Goal: Transaction & Acquisition: Purchase product/service

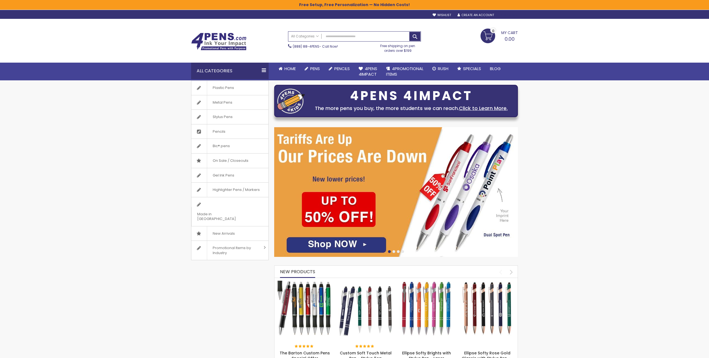
click at [511, 15] on div "Sign In" at bounding box center [509, 15] width 18 height 4
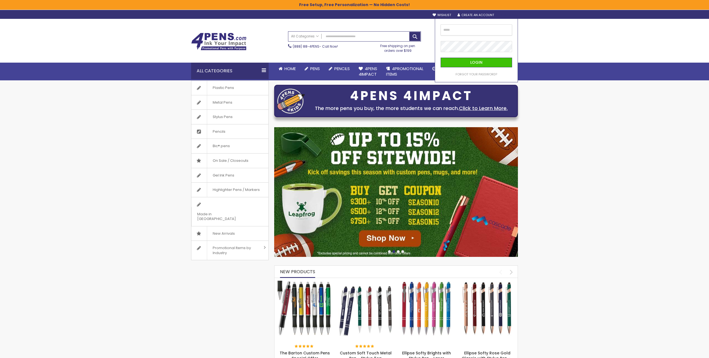
click at [463, 29] on input "email" at bounding box center [476, 29] width 71 height 11
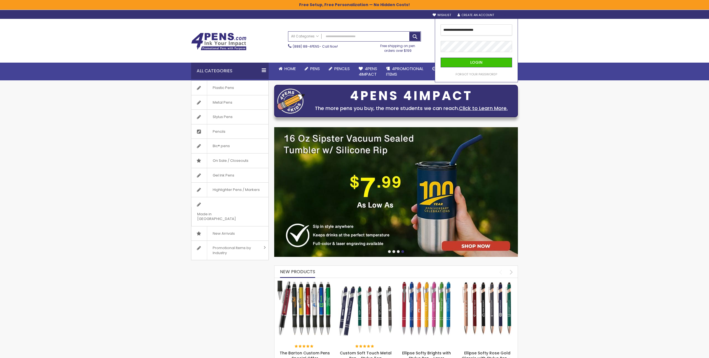
type input "**********"
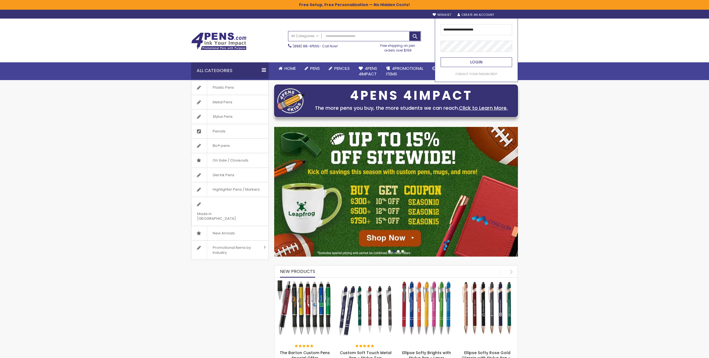
click at [476, 62] on span "Login" at bounding box center [476, 62] width 12 height 6
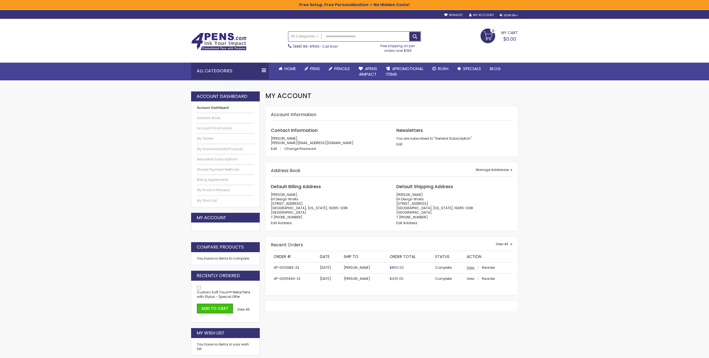
click at [467, 267] on span "View" at bounding box center [471, 267] width 8 height 5
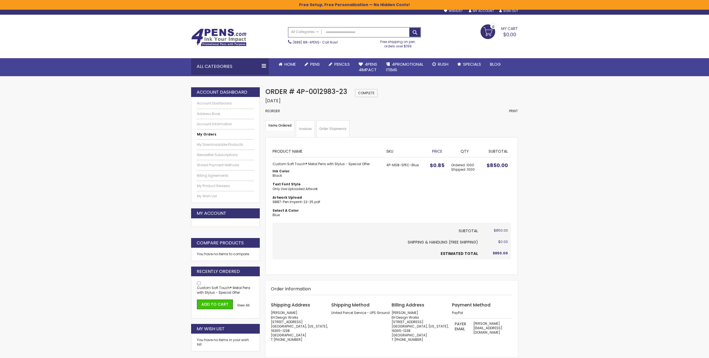
scroll to position [3, 0]
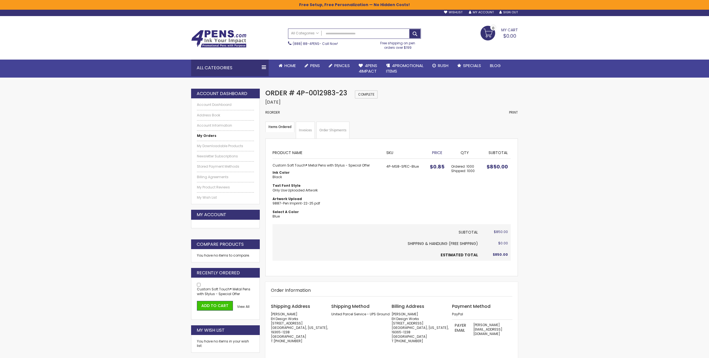
click at [303, 130] on link "Invoices" at bounding box center [305, 130] width 19 height 17
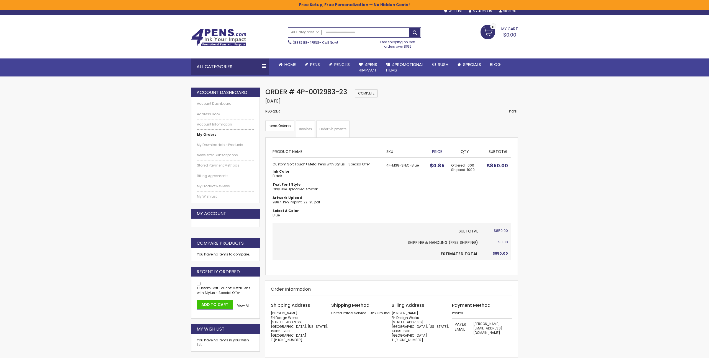
scroll to position [2, 0]
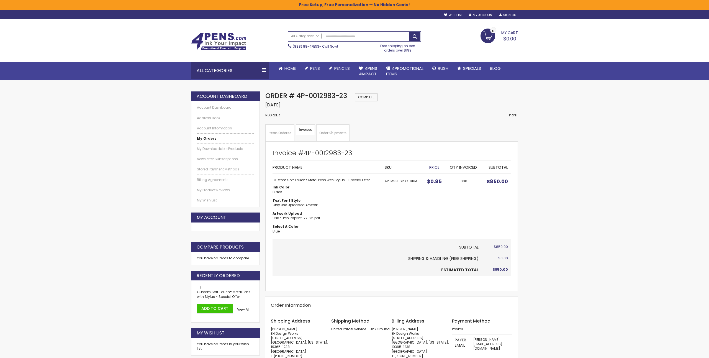
scroll to position [0, 0]
click at [284, 132] on link "Items Ordered" at bounding box center [279, 132] width 29 height 17
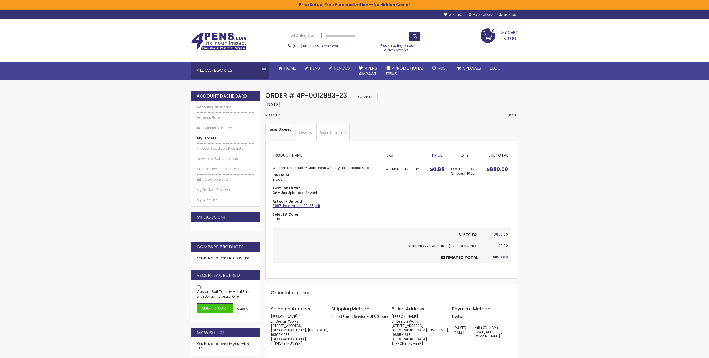
click at [297, 206] on link "9887-Pen Imprint-22-25.pdf" at bounding box center [297, 205] width 48 height 5
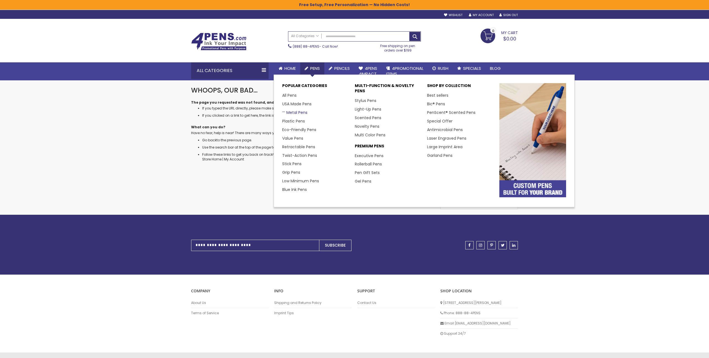
click at [297, 113] on link "Metal Pens" at bounding box center [294, 113] width 25 height 6
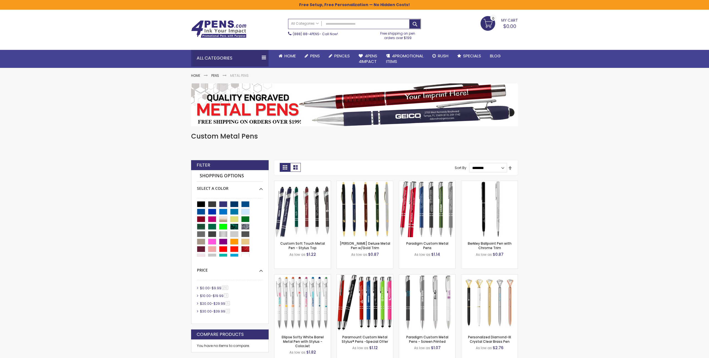
scroll to position [13, 0]
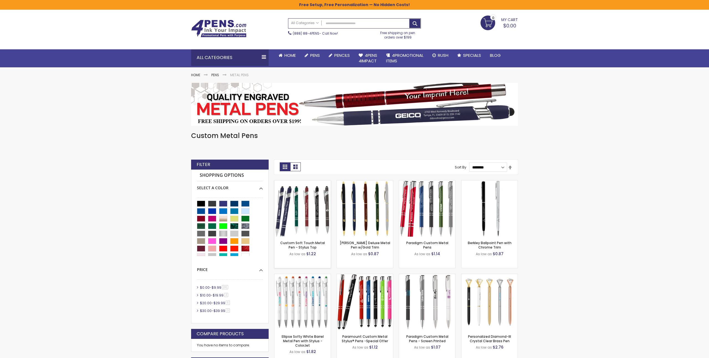
click at [301, 222] on img at bounding box center [303, 208] width 56 height 56
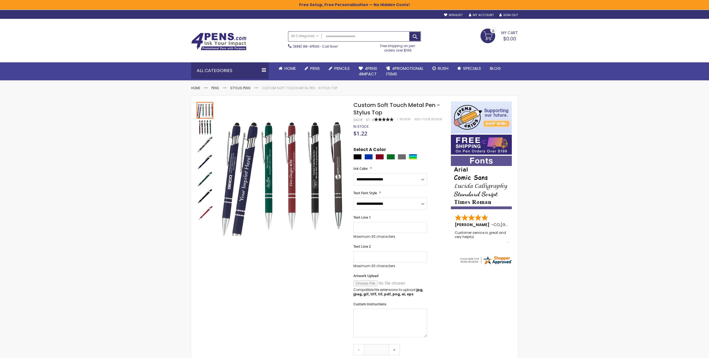
click at [129, 109] on div "Skip to Content Welcome, Eric Hayes! Wishlist Sign Out Sign In Sign In Login Fo…" at bounding box center [354, 310] width 709 height 620
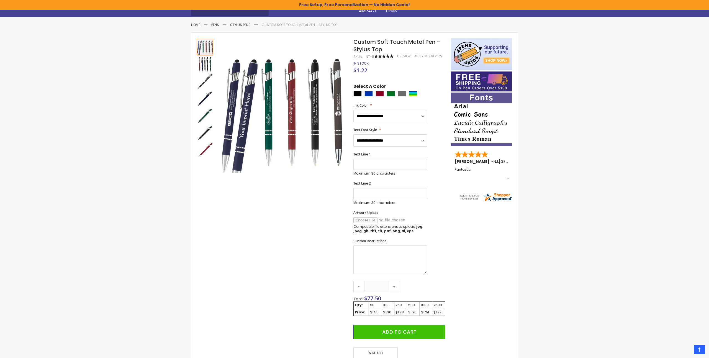
scroll to position [64, 0]
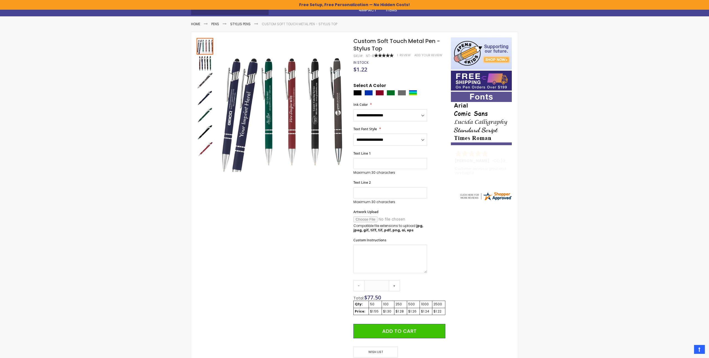
click at [428, 312] on div "$1.24" at bounding box center [426, 311] width 10 height 4
click at [425, 306] on div "1000" at bounding box center [426, 304] width 10 height 4
click at [378, 286] on input "**" at bounding box center [376, 285] width 25 height 11
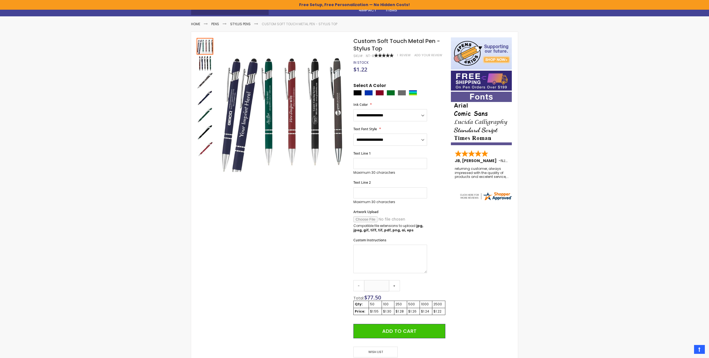
click at [376, 287] on input "**" at bounding box center [376, 285] width 25 height 11
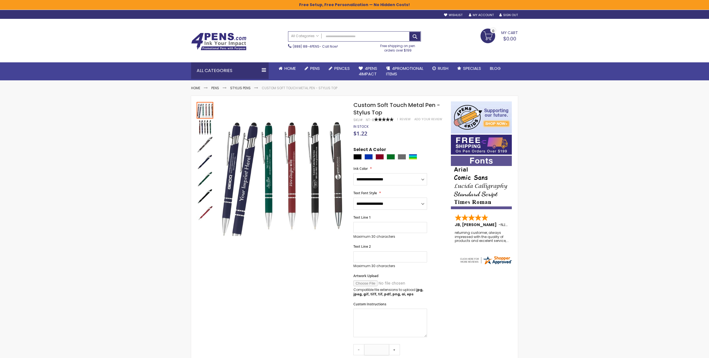
scroll to position [0, 0]
type input "****"
